Goal: Navigation & Orientation: Understand site structure

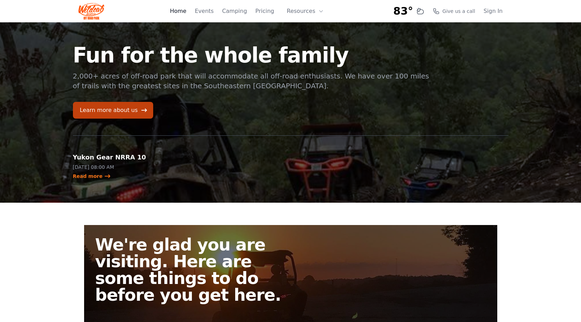
click at [186, 12] on link "Home" at bounding box center [178, 11] width 16 height 8
click at [297, 13] on button "Resources" at bounding box center [304, 11] width 45 height 14
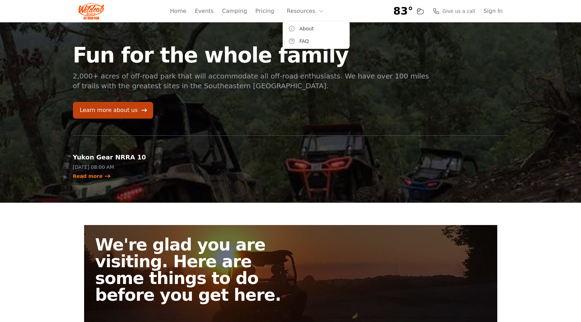
click at [385, 26] on div "Fun for the whole family 2,000+ acres of off-road park that will accommodate al…" at bounding box center [290, 112] width 446 height 180
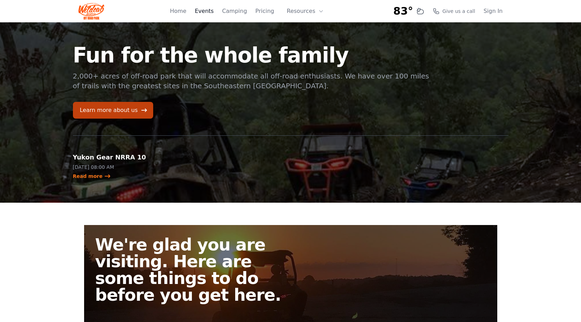
click at [207, 12] on link "Events" at bounding box center [204, 11] width 19 height 8
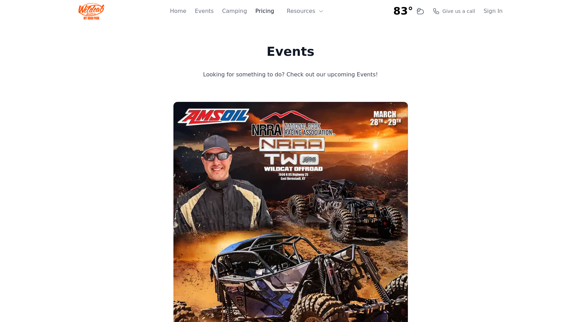
click at [263, 10] on link "Pricing" at bounding box center [264, 11] width 19 height 8
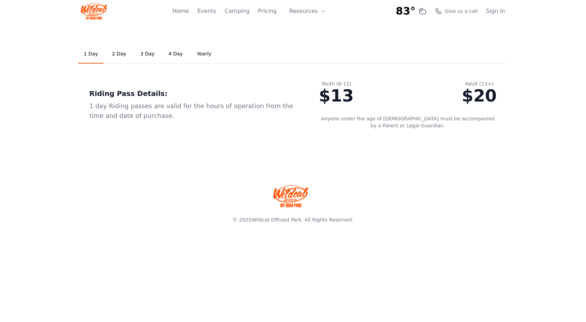
click at [102, 18] on img at bounding box center [94, 11] width 26 height 17
